Goal: Transaction & Acquisition: Purchase product/service

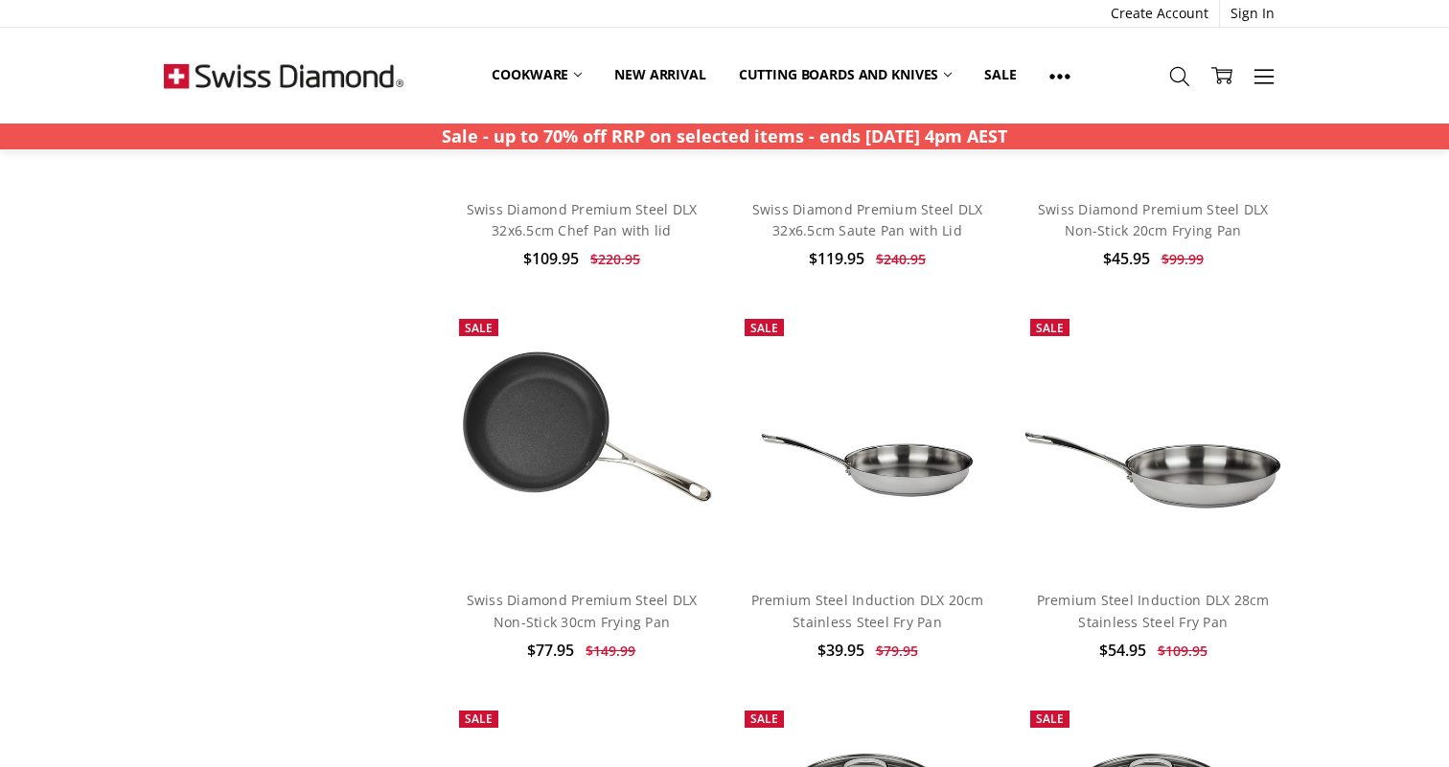
scroll to position [1989, 0]
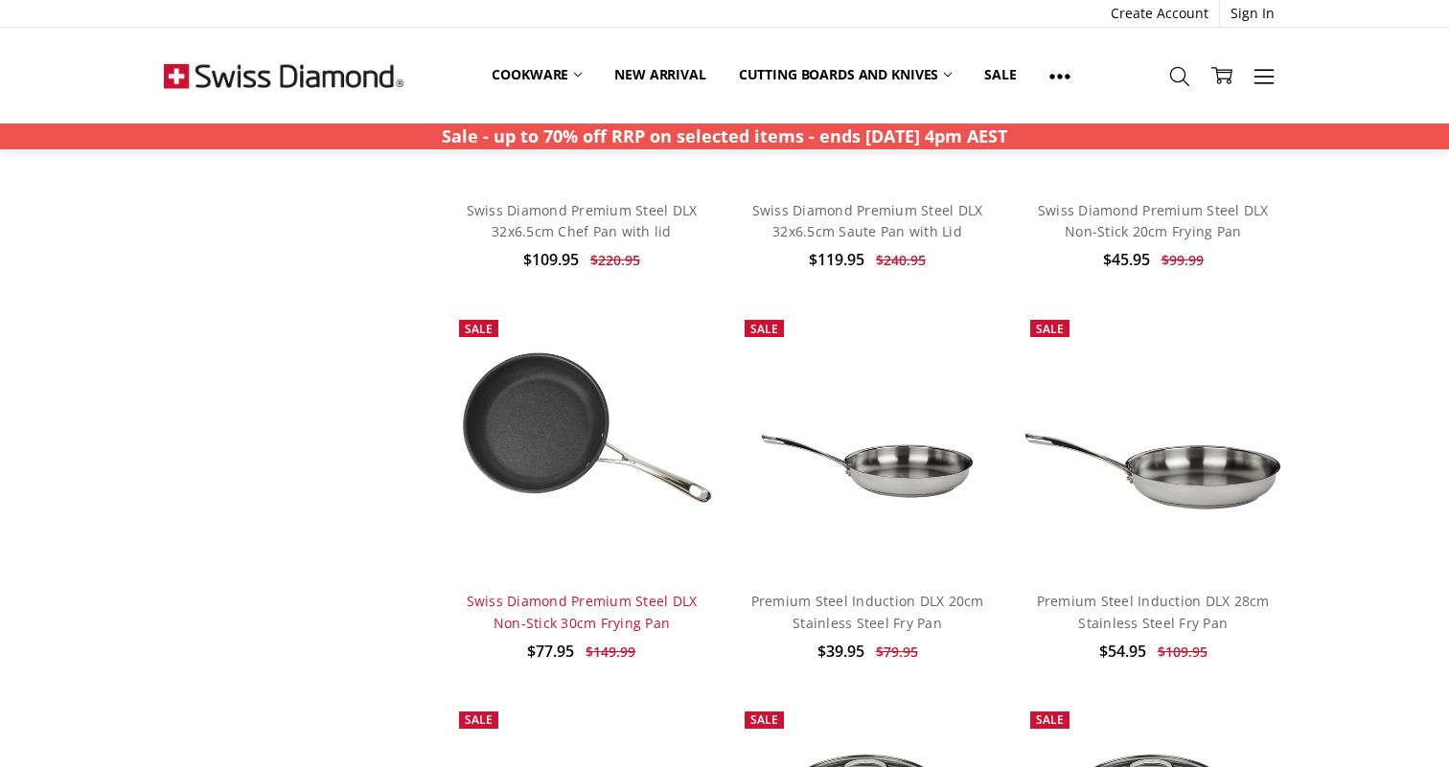
click at [521, 606] on link "Swiss Diamond Premium Steel DLX Non-Stick 30cm Frying Pan" at bounding box center [582, 611] width 231 height 39
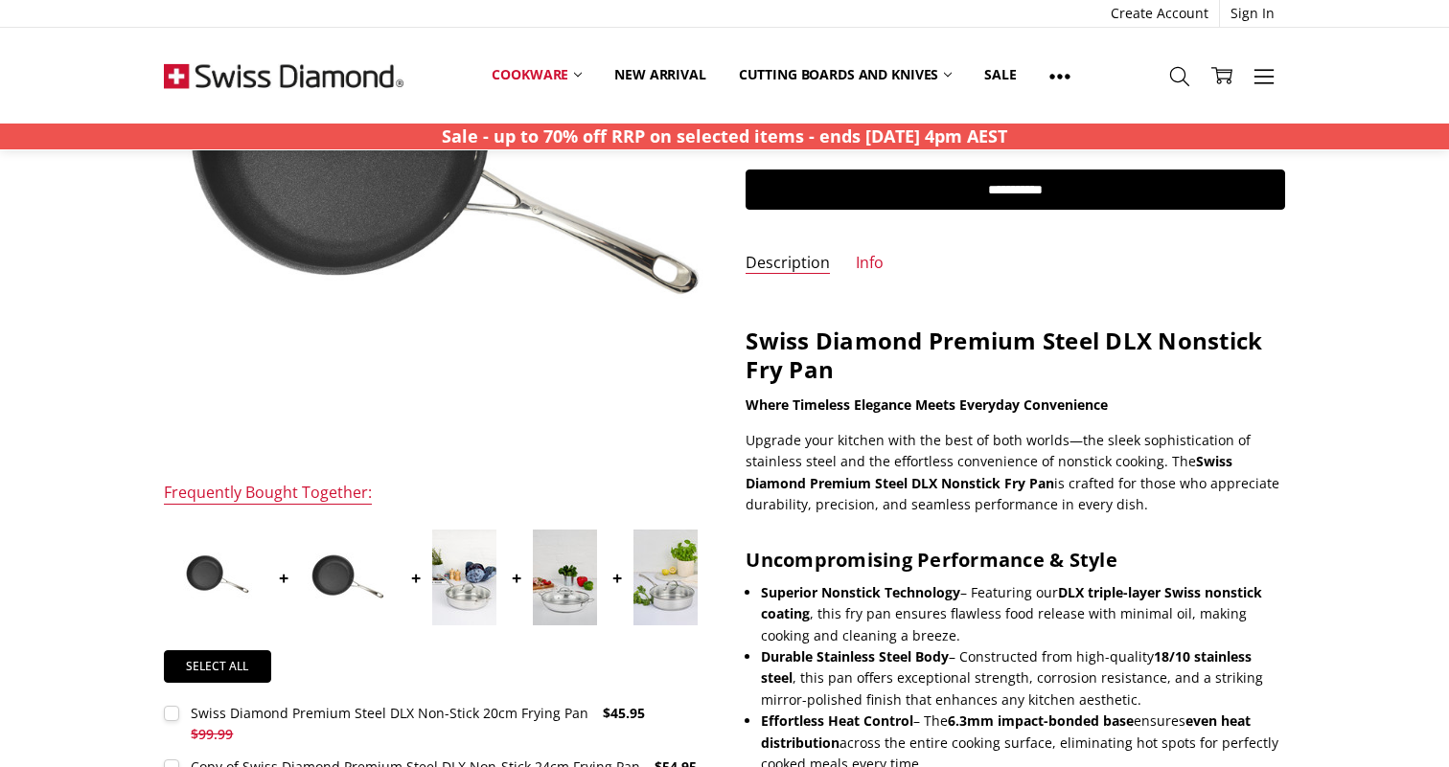
click at [468, 565] on img at bounding box center [464, 578] width 64 height 96
